Goal: Task Accomplishment & Management: Manage account settings

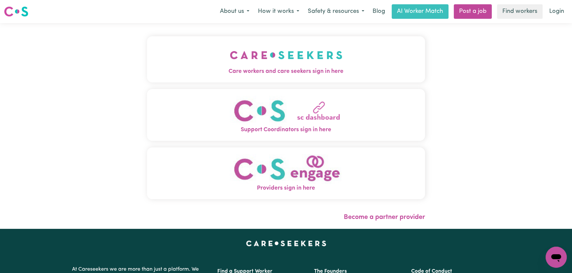
click at [215, 69] on span "Care workers and care seekers sign in here" at bounding box center [286, 71] width 278 height 9
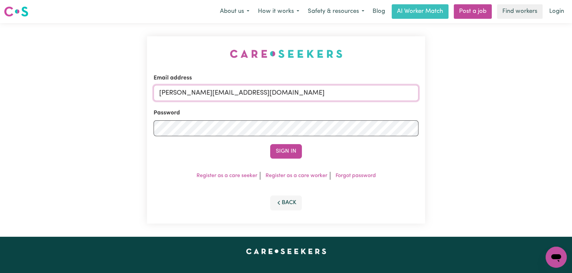
click at [282, 87] on input "[PERSON_NAME][EMAIL_ADDRESS][DOMAIN_NAME]" at bounding box center [286, 93] width 265 height 16
drag, startPoint x: 306, startPoint y: 94, endPoint x: 265, endPoint y: 94, distance: 40.9
click at [265, 94] on input "[PERSON_NAME][EMAIL_ADDRESS][DOMAIN_NAME]" at bounding box center [286, 93] width 265 height 16
drag, startPoint x: 320, startPoint y: 93, endPoint x: 193, endPoint y: 92, distance: 126.5
click at [193, 92] on input "[EMAIL_ADDRESS][PERSON_NAME][DOMAIN_NAME]" at bounding box center [286, 93] width 265 height 16
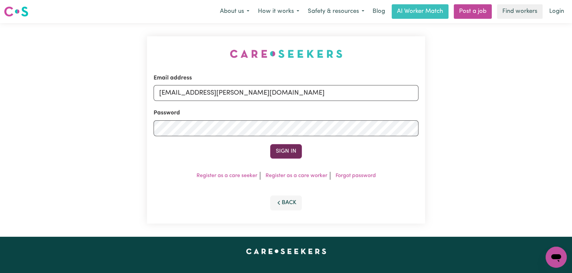
type input "[EMAIL_ADDRESS][PERSON_NAME][DOMAIN_NAME]"
click at [293, 150] on button "Sign In" at bounding box center [286, 151] width 32 height 15
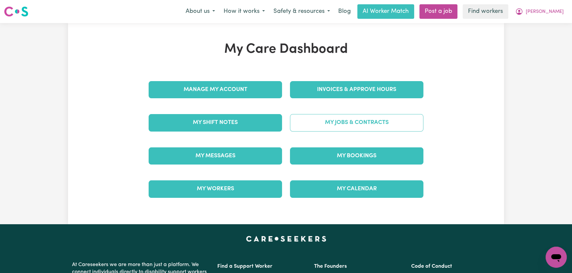
click at [376, 127] on link "My Jobs & Contracts" at bounding box center [356, 122] width 133 height 17
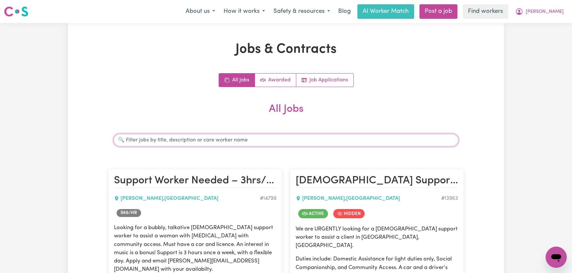
click at [173, 139] on input "Search jobs" at bounding box center [286, 140] width 345 height 13
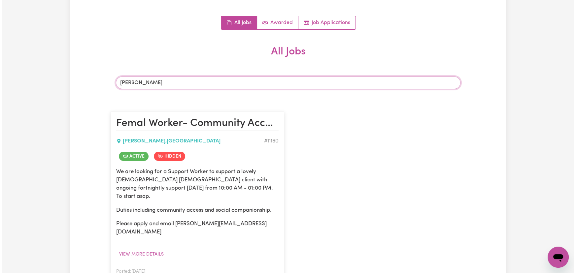
scroll to position [90, 0]
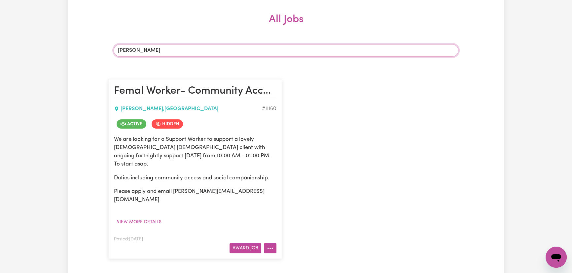
type input "[PERSON_NAME]"
click at [268, 245] on icon "More options" at bounding box center [270, 248] width 7 height 7
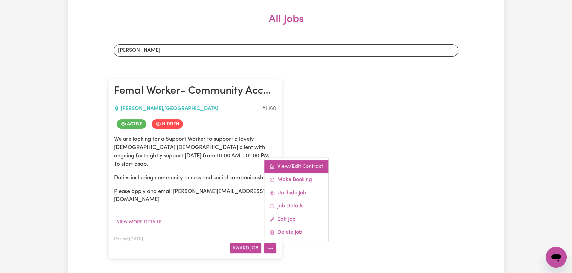
click at [281, 160] on link "View/Edit Contract" at bounding box center [296, 166] width 64 height 13
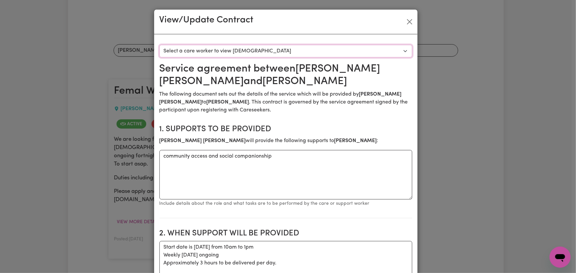
click at [254, 47] on select "Select a care worker to view [DEMOGRAPHIC_DATA] #8470 - [PERSON_NAME] (contract…" at bounding box center [285, 51] width 253 height 13
select select "8082"
click at [159, 45] on select "Select a care worker to view [DEMOGRAPHIC_DATA] #8470 - [PERSON_NAME] (contract…" at bounding box center [285, 51] width 253 height 13
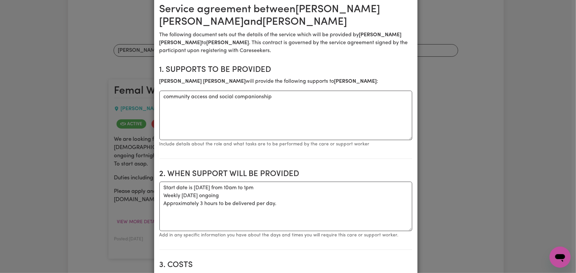
scroll to position [0, 0]
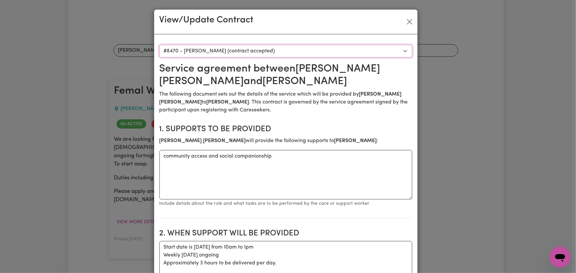
click at [258, 48] on select "Select a care worker to view [DEMOGRAPHIC_DATA] #8470 - [PERSON_NAME] (contract…" at bounding box center [285, 51] width 253 height 13
click at [409, 22] on button "Close" at bounding box center [409, 22] width 11 height 11
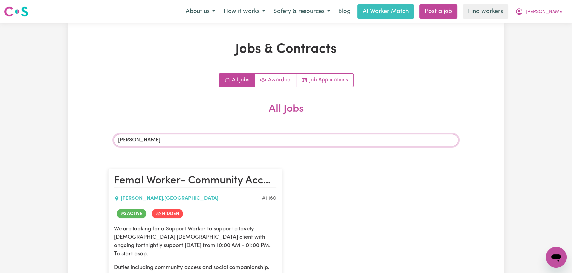
click at [142, 141] on input "[PERSON_NAME]" at bounding box center [286, 140] width 345 height 13
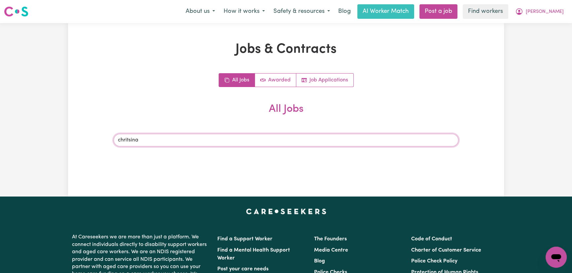
drag, startPoint x: 142, startPoint y: 141, endPoint x: 109, endPoint y: 139, distance: 32.8
click at [109, 139] on div "Search jobs chritsina" at bounding box center [285, 140] width 355 height 23
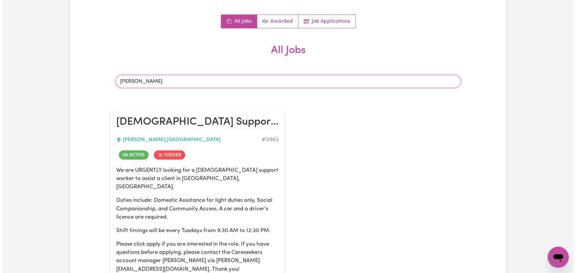
scroll to position [120, 0]
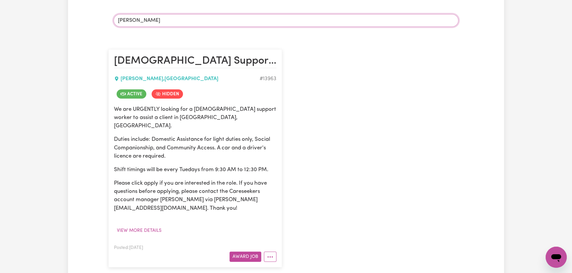
type input "[PERSON_NAME]"
click at [277, 252] on article "[DEMOGRAPHIC_DATA] Support Worker Needed in [GEOGRAPHIC_DATA], [GEOGRAPHIC_DATA…" at bounding box center [195, 158] width 174 height 218
click at [275, 252] on button "More options" at bounding box center [270, 257] width 13 height 10
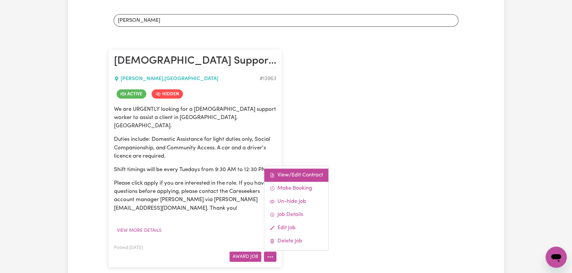
click at [296, 169] on link "View/Edit Contract" at bounding box center [296, 175] width 64 height 13
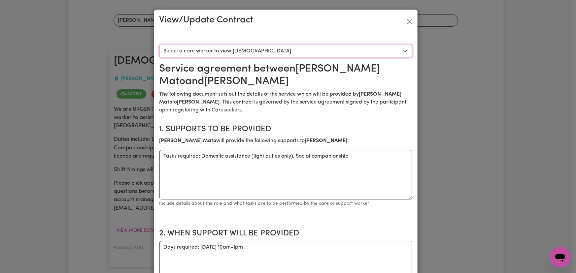
drag, startPoint x: 259, startPoint y: 53, endPoint x: 259, endPoint y: 56, distance: 3.6
click at [259, 53] on select "Select a care worker to view [DEMOGRAPHIC_DATA] #10505 - [PERSON_NAME] (contrac…" at bounding box center [285, 51] width 253 height 13
select select "10117"
click at [159, 45] on select "Select a care worker to view [DEMOGRAPHIC_DATA] #10505 - [PERSON_NAME] (contrac…" at bounding box center [285, 51] width 253 height 13
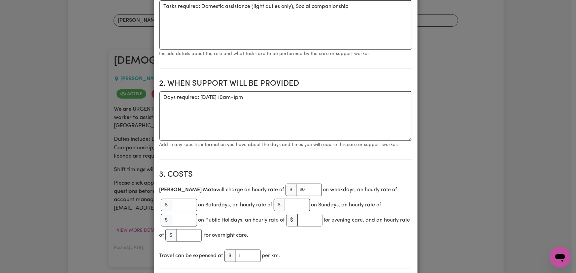
scroll to position [0, 0]
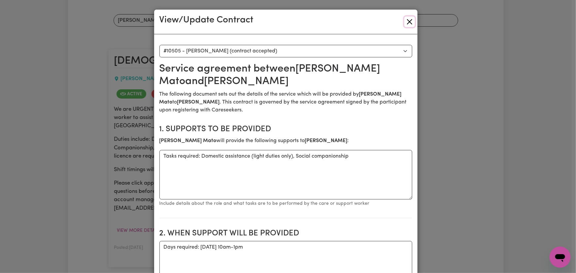
click at [407, 22] on button "Close" at bounding box center [409, 22] width 11 height 11
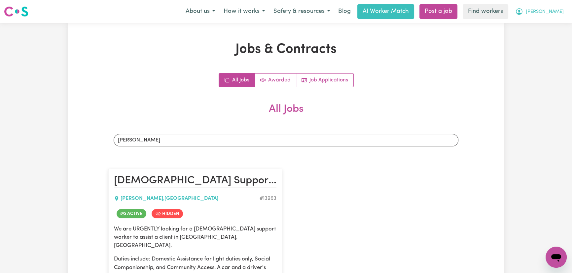
click at [557, 15] on span "[PERSON_NAME]" at bounding box center [545, 11] width 38 height 7
click at [552, 26] on link "My Dashboard" at bounding box center [541, 25] width 52 height 13
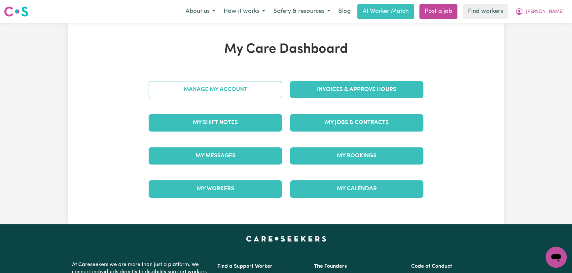
click at [193, 88] on link "Manage My Account" at bounding box center [215, 89] width 133 height 17
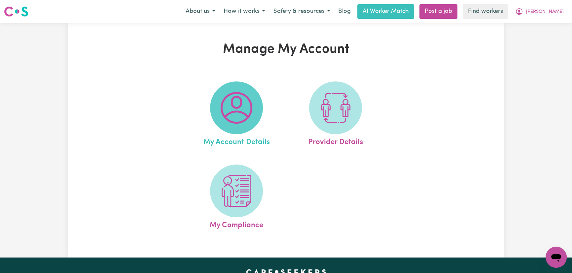
click at [218, 101] on span at bounding box center [236, 108] width 53 height 53
select select "Australian"
select select "call"
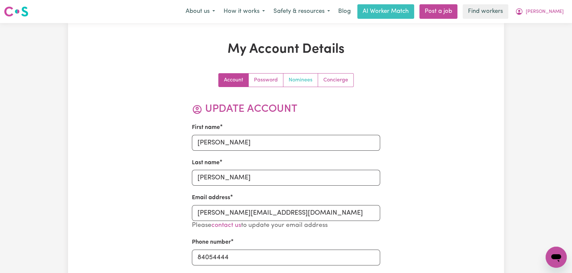
click at [303, 80] on link "Nominees" at bounding box center [300, 80] width 35 height 13
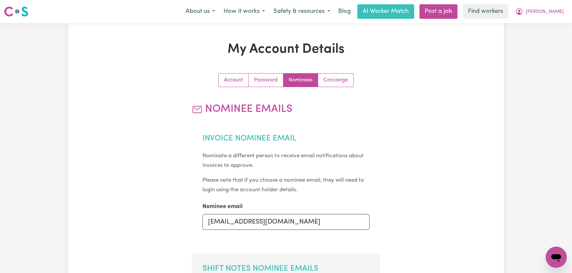
scroll to position [120, 0]
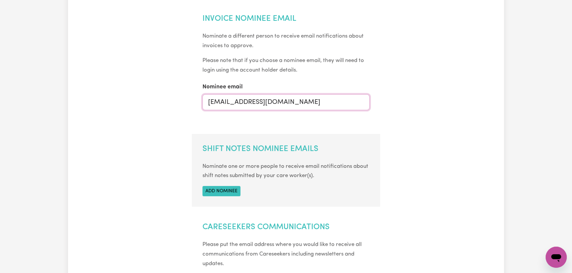
click at [248, 108] on input "[EMAIL_ADDRESS][DOMAIN_NAME]" at bounding box center [285, 102] width 167 height 16
type input "[EMAIL_ADDRESS][DOMAIN_NAME]"
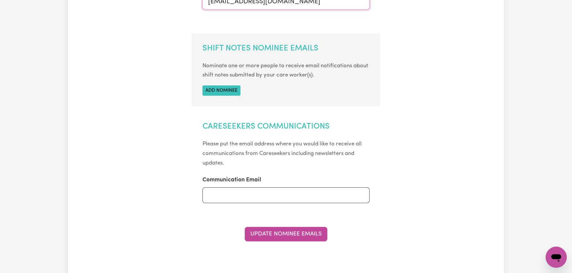
scroll to position [270, 0]
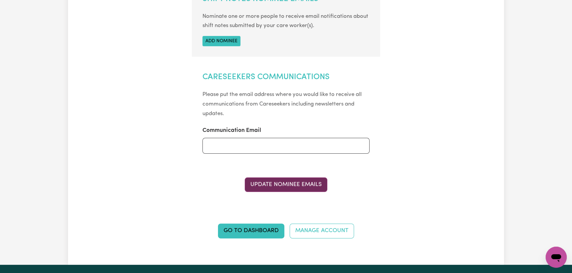
click at [276, 188] on button "Update Nominee Emails" at bounding box center [286, 185] width 83 height 15
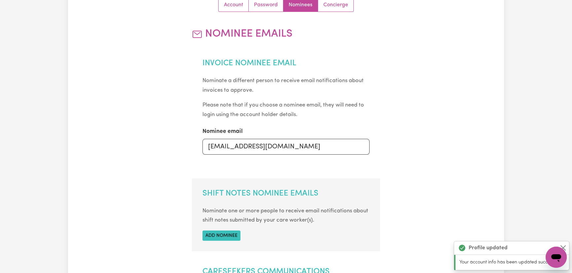
scroll to position [0, 0]
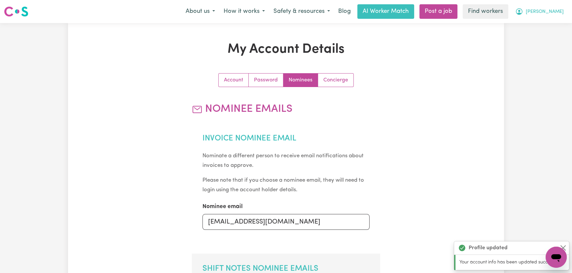
click at [564, 10] on button "[PERSON_NAME]" at bounding box center [539, 12] width 57 height 14
click at [552, 26] on link "My Dashboard" at bounding box center [541, 25] width 52 height 13
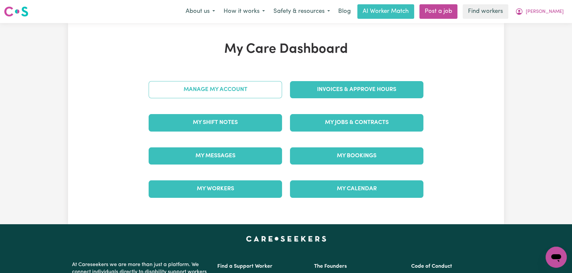
click at [250, 89] on link "Manage My Account" at bounding box center [215, 89] width 133 height 17
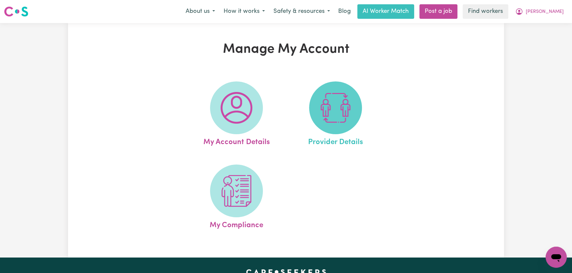
click at [339, 94] on img at bounding box center [336, 108] width 32 height 32
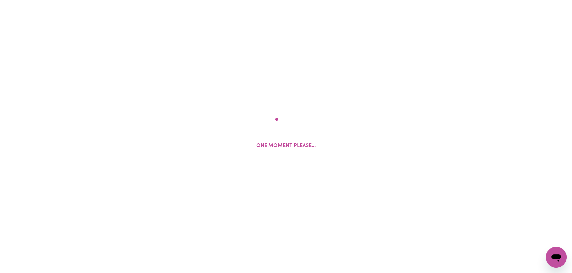
select select "NDIS_FUNDING_PLAN_MANAGED"
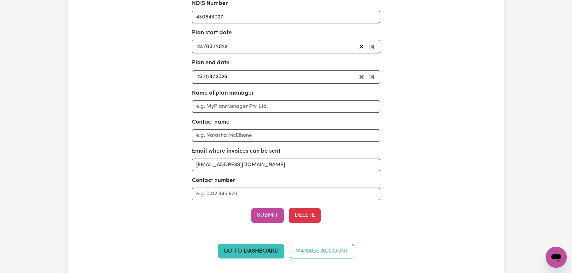
scroll to position [120, 0]
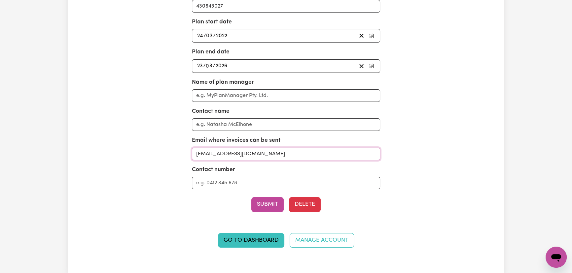
click at [233, 158] on input "[EMAIL_ADDRESS][DOMAIN_NAME]" at bounding box center [286, 154] width 189 height 13
click at [234, 157] on input "[EMAIL_ADDRESS][DOMAIN_NAME]" at bounding box center [286, 154] width 189 height 13
click at [248, 151] on input "[EMAIL_ADDRESS][DOMAIN_NAME]" at bounding box center [286, 154] width 189 height 13
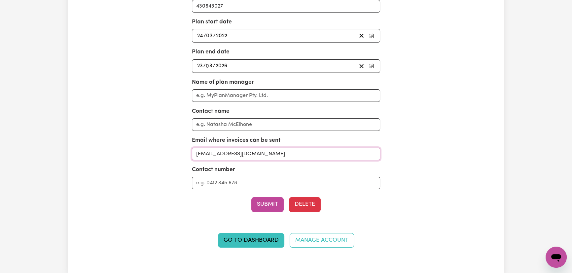
click at [248, 151] on input "[EMAIL_ADDRESS][DOMAIN_NAME]" at bounding box center [286, 154] width 189 height 13
paste input "[PERSON_NAME]@ifmgmt"
type input "[PERSON_NAME][EMAIL_ADDRESS][DOMAIN_NAME]"
click at [273, 203] on button "Submit" at bounding box center [267, 204] width 32 height 15
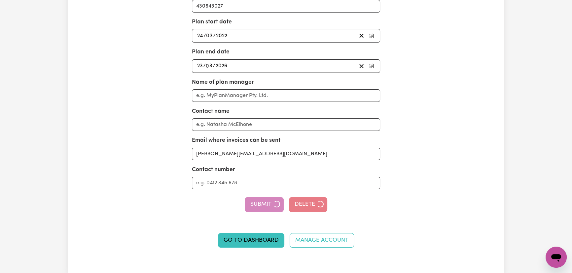
click at [273, 203] on div "Submit Delete" at bounding box center [286, 204] width 189 height 15
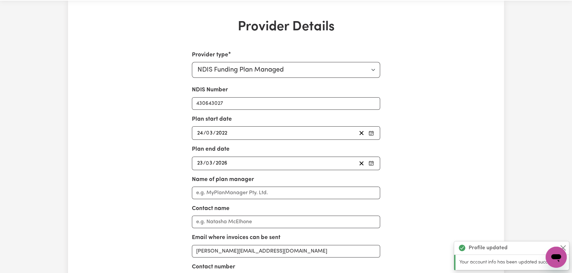
scroll to position [0, 0]
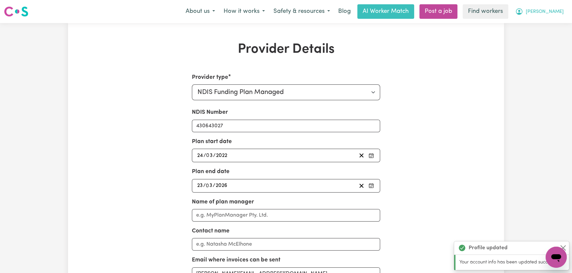
click at [554, 16] on span "[PERSON_NAME]" at bounding box center [545, 11] width 38 height 7
click at [554, 26] on link "My Dashboard" at bounding box center [541, 25] width 52 height 13
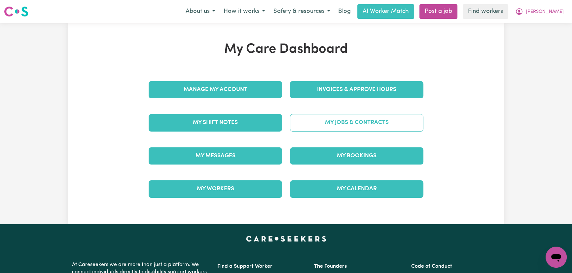
click at [338, 122] on link "My Jobs & Contracts" at bounding box center [356, 122] width 133 height 17
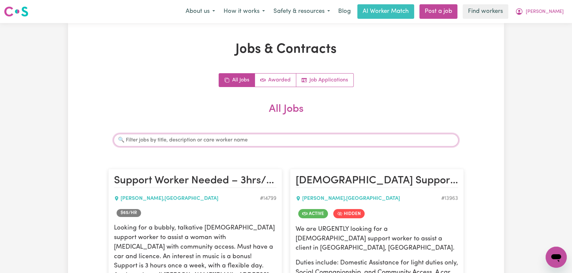
click at [254, 140] on input "Search jobs" at bounding box center [286, 140] width 345 height 13
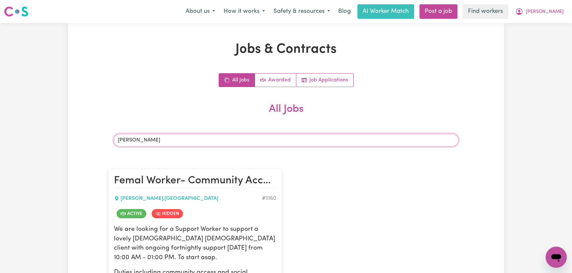
scroll to position [90, 0]
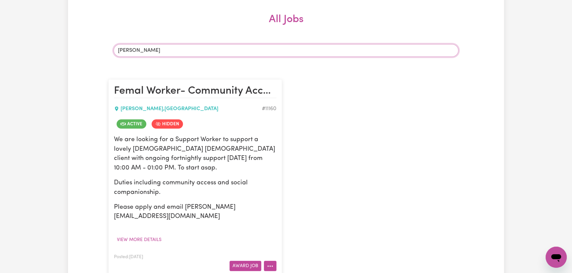
type input "[PERSON_NAME]"
click at [275, 261] on button "More options" at bounding box center [270, 266] width 13 height 10
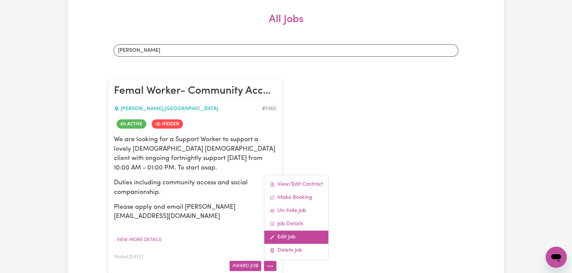
click at [294, 231] on link "Edit Job" at bounding box center [296, 237] width 64 height 13
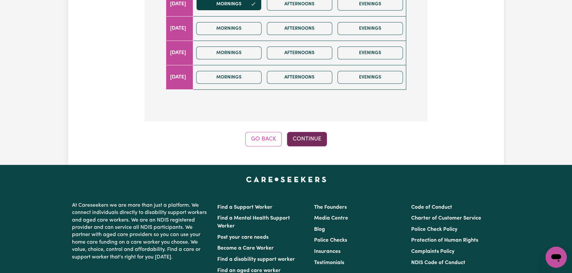
click at [312, 138] on button "Continue" at bounding box center [307, 139] width 40 height 15
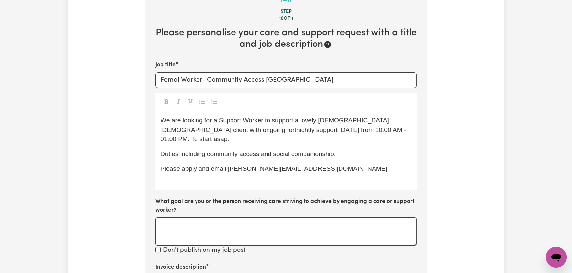
scroll to position [278, 0]
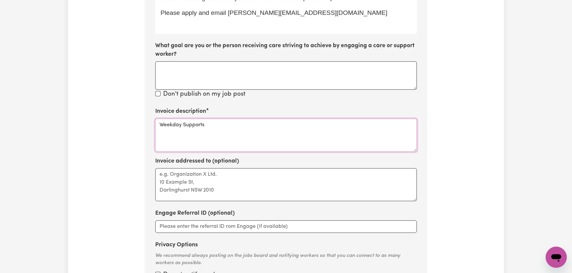
click at [203, 136] on textarea "Weekday Supports" at bounding box center [286, 135] width 262 height 33
click at [210, 125] on textarea "Weekday Supports" at bounding box center [286, 135] width 262 height 33
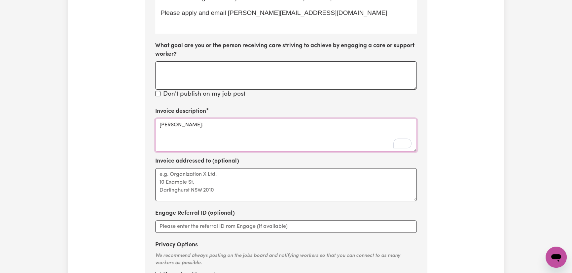
click at [205, 138] on textarea "[PERSON_NAME]:" at bounding box center [286, 135] width 262 height 33
paste textarea "430643027"
click at [182, 141] on textarea "[PERSON_NAME] NDIS: 430643027" at bounding box center [286, 135] width 262 height 33
paste textarea "1:1 Assistance to access community, social and recreational activities - Standa…"
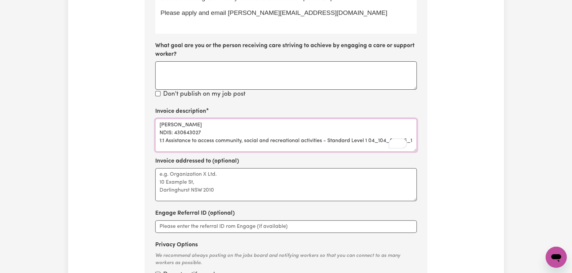
scroll to position [8, 0]
click at [189, 147] on textarea "[PERSON_NAME] NDIS: 430643027 1:1 Assistance to access community, social and re…" at bounding box center [286, 135] width 262 height 33
paste textarea "Expense: 04_590_0125_6_1"
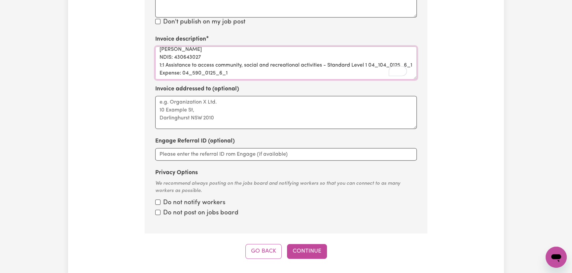
scroll to position [398, 0]
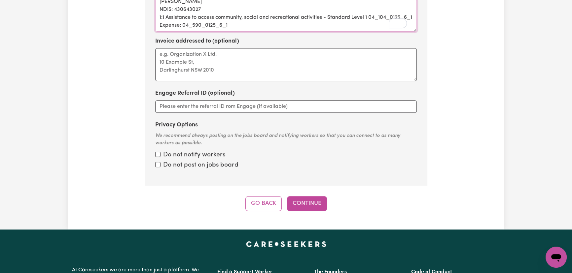
type textarea "[PERSON_NAME] NDIS: 430643027 1:1 Assistance to access community, social and re…"
click at [157, 154] on input "Privacy Options" at bounding box center [157, 154] width 5 height 5
checkbox input "true"
click at [157, 157] on input "Privacy Options" at bounding box center [157, 154] width 5 height 5
checkbox input "true"
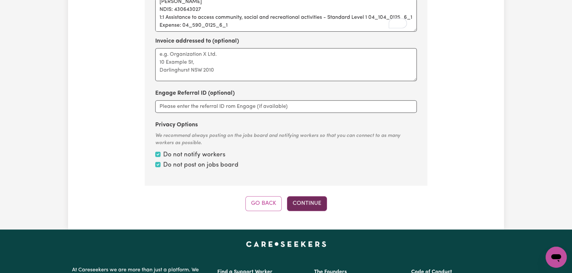
click at [318, 201] on button "Continue" at bounding box center [307, 203] width 40 height 15
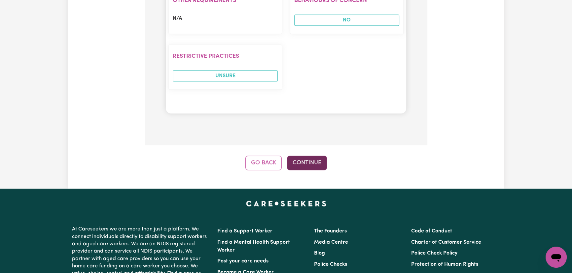
click at [319, 156] on button "Continue" at bounding box center [307, 163] width 40 height 15
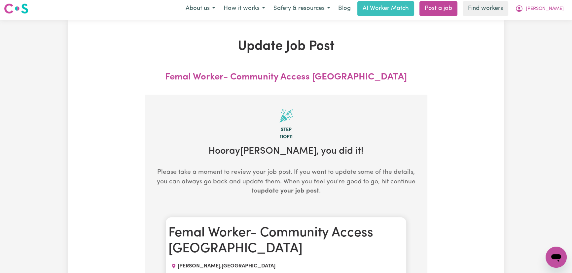
scroll to position [0, 0]
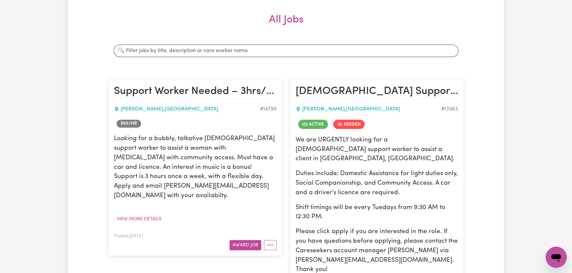
scroll to position [90, 0]
click at [189, 46] on input "Search jobs" at bounding box center [286, 50] width 345 height 13
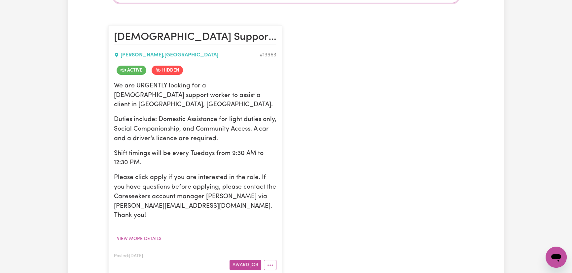
scroll to position [210, 0]
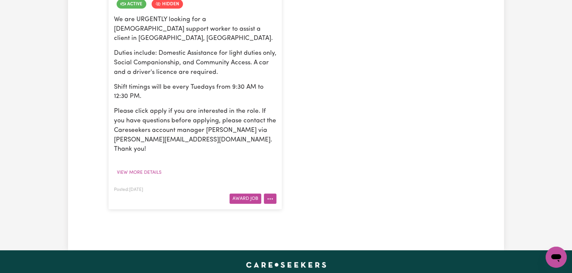
type input "[PERSON_NAME]"
click at [269, 196] on icon "More options" at bounding box center [270, 199] width 7 height 7
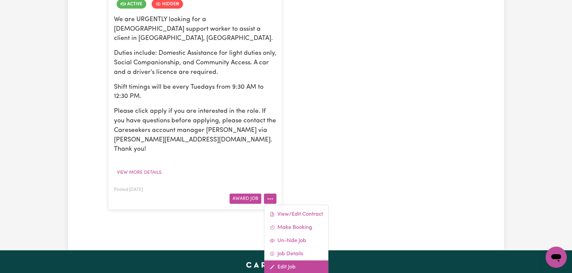
click at [303, 261] on link "Edit Job" at bounding box center [296, 267] width 64 height 13
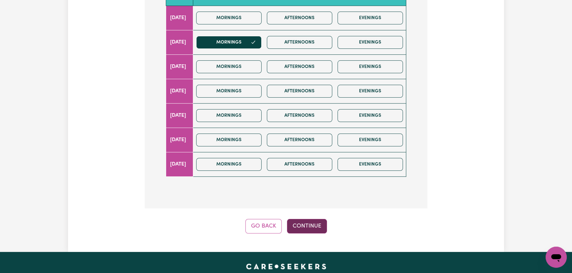
click at [316, 219] on button "Continue" at bounding box center [307, 226] width 40 height 15
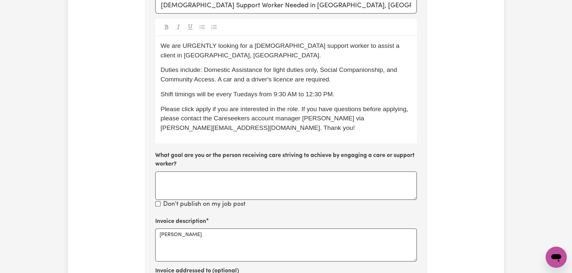
scroll to position [248, 0]
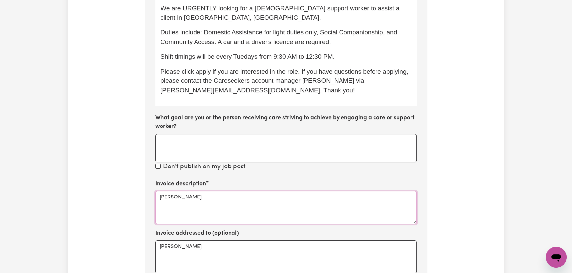
click at [196, 191] on textarea "[PERSON_NAME]" at bounding box center [286, 207] width 262 height 33
click at [197, 192] on textarea "[PERSON_NAME]:" at bounding box center [286, 207] width 262 height 33
paste textarea "430643027"
click at [172, 200] on textarea "[PERSON_NAME] NDIS: 430643027" at bounding box center [286, 207] width 262 height 33
paste textarea "1:1 Assistance to access community, social and recreational activities - Standa…"
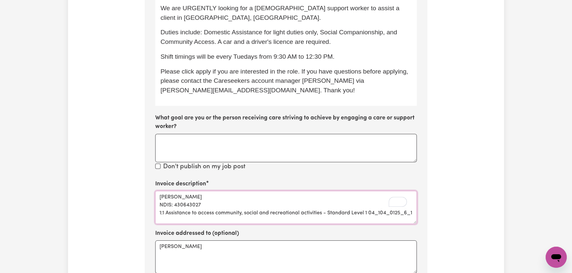
scroll to position [16, 0]
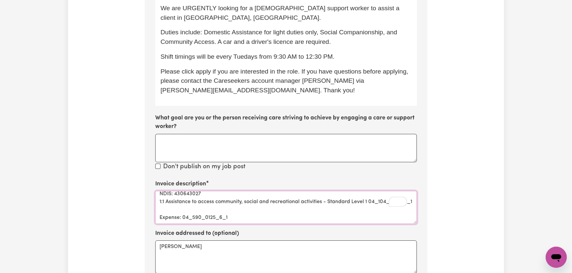
click at [176, 199] on textarea "[PERSON_NAME] NDIS: 430643027 1:1 Assistance to access community, social and re…" at bounding box center [286, 207] width 262 height 33
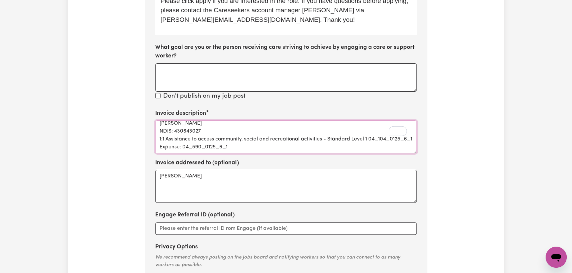
scroll to position [398, 0]
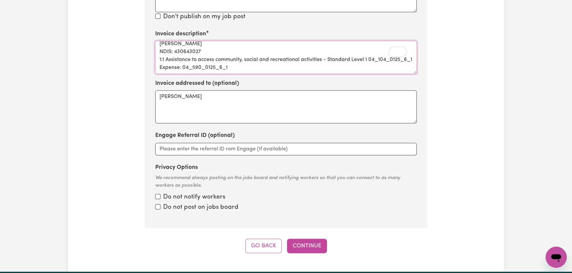
type textarea "[PERSON_NAME] NDIS: 430643027 1:1 Assistance to access community, social and re…"
click at [162, 193] on div "Do not notify workers" at bounding box center [286, 198] width 262 height 10
click at [157, 194] on input "Privacy Options" at bounding box center [157, 196] width 5 height 5
checkbox input "true"
click at [156, 203] on div "Do not post on jobs board" at bounding box center [286, 208] width 262 height 10
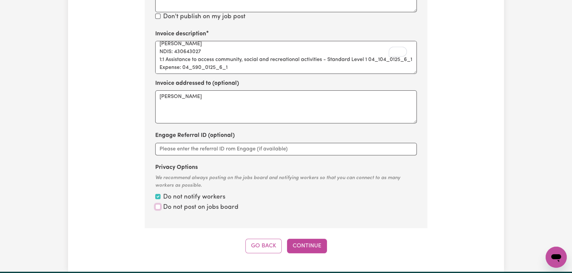
click at [157, 194] on input "Privacy Options" at bounding box center [157, 196] width 5 height 5
checkbox input "true"
click at [311, 239] on button "Continue" at bounding box center [307, 246] width 40 height 15
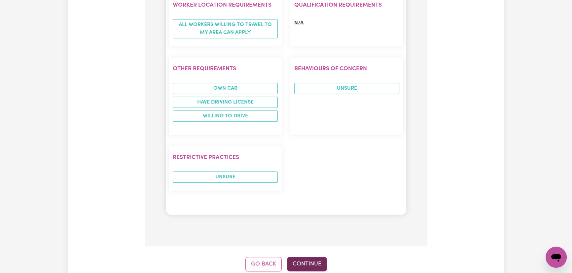
click at [297, 257] on button "Continue" at bounding box center [307, 264] width 40 height 15
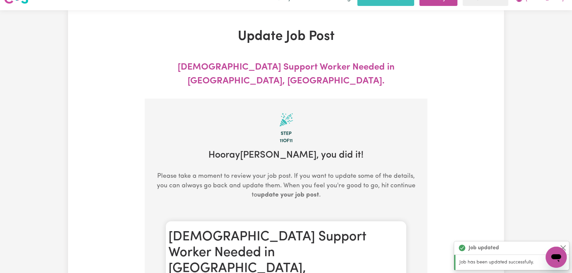
scroll to position [0, 0]
